Goal: Find specific page/section: Find specific page/section

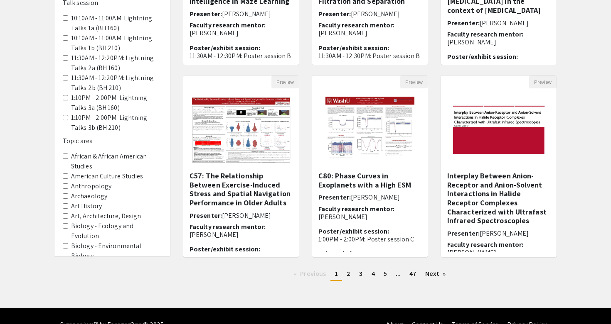
scroll to position [211, 0]
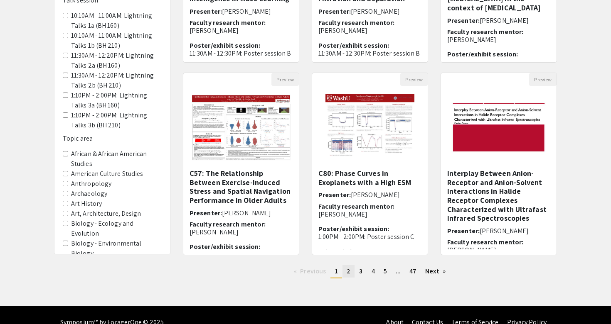
click at [349, 273] on span "2" at bounding box center [349, 271] width 4 height 9
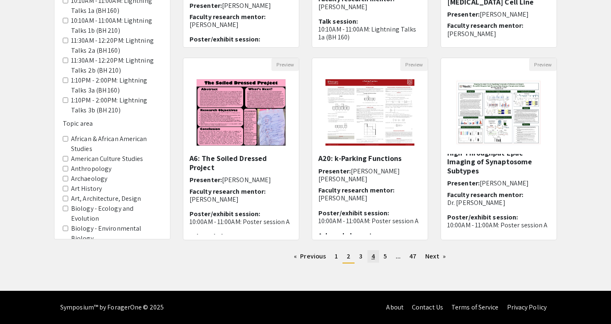
scroll to position [41, 0]
click at [359, 259] on span "3" at bounding box center [360, 256] width 3 height 9
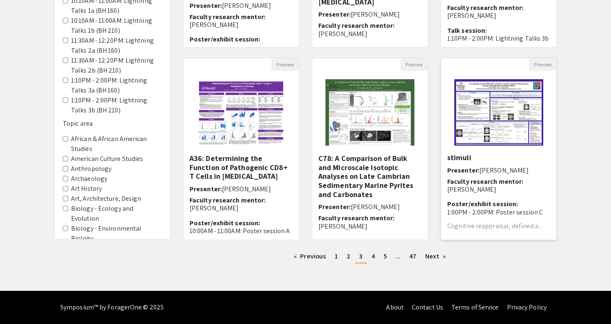
scroll to position [45, 0]
click at [374, 256] on link "page 4" at bounding box center [373, 257] width 12 height 12
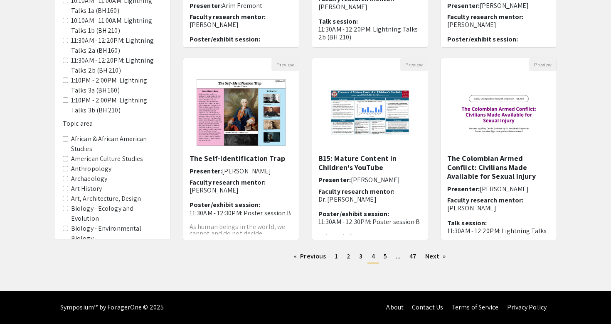
scroll to position [226, 0]
click at [383, 254] on span "5" at bounding box center [384, 256] width 3 height 9
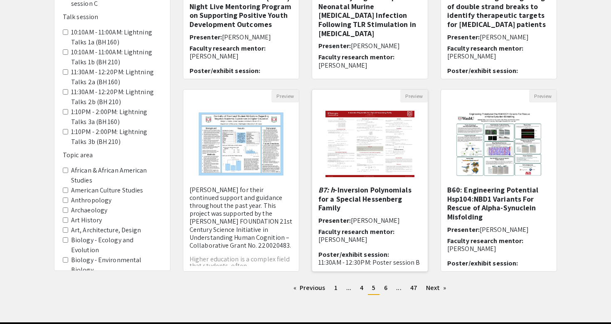
scroll to position [129, 0]
click at [388, 291] on link "page 6" at bounding box center [386, 288] width 12 height 12
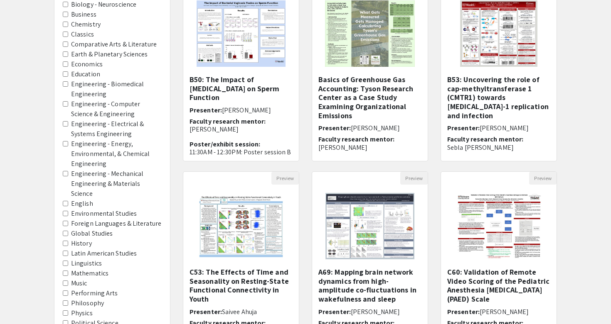
scroll to position [113, 0]
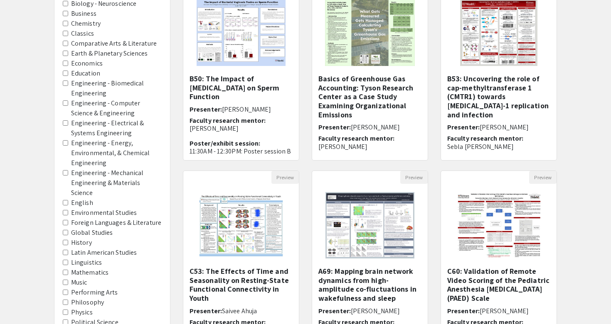
click at [76, 318] on label "Political Science" at bounding box center [94, 323] width 47 height 10
click at [68, 320] on Science "Political Science" at bounding box center [65, 322] width 5 height 5
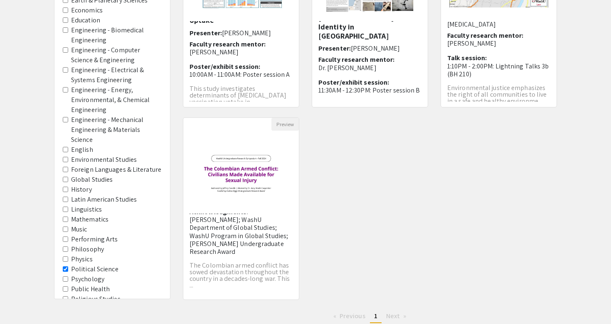
scroll to position [101, 0]
click at [85, 265] on label "Political Science" at bounding box center [94, 270] width 47 height 10
click at [68, 267] on Science "Political Science" at bounding box center [65, 269] width 5 height 5
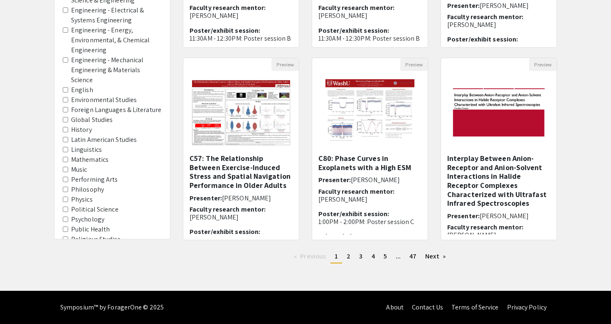
scroll to position [226, 0]
click at [81, 265] on label "Women, Gender, and Sexuality Studies" at bounding box center [116, 275] width 91 height 20
click at [68, 267] on Studies "Women, Gender, and Sexuality Studies" at bounding box center [65, 269] width 5 height 5
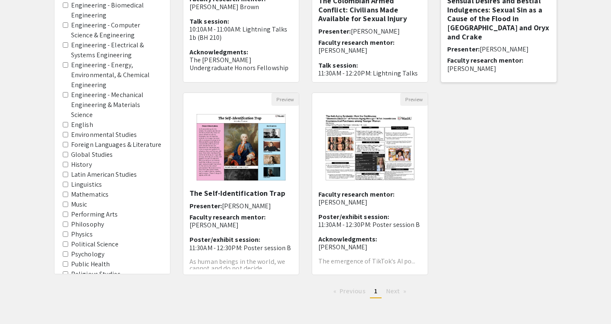
scroll to position [76, 0]
